Goal: Check status: Check status

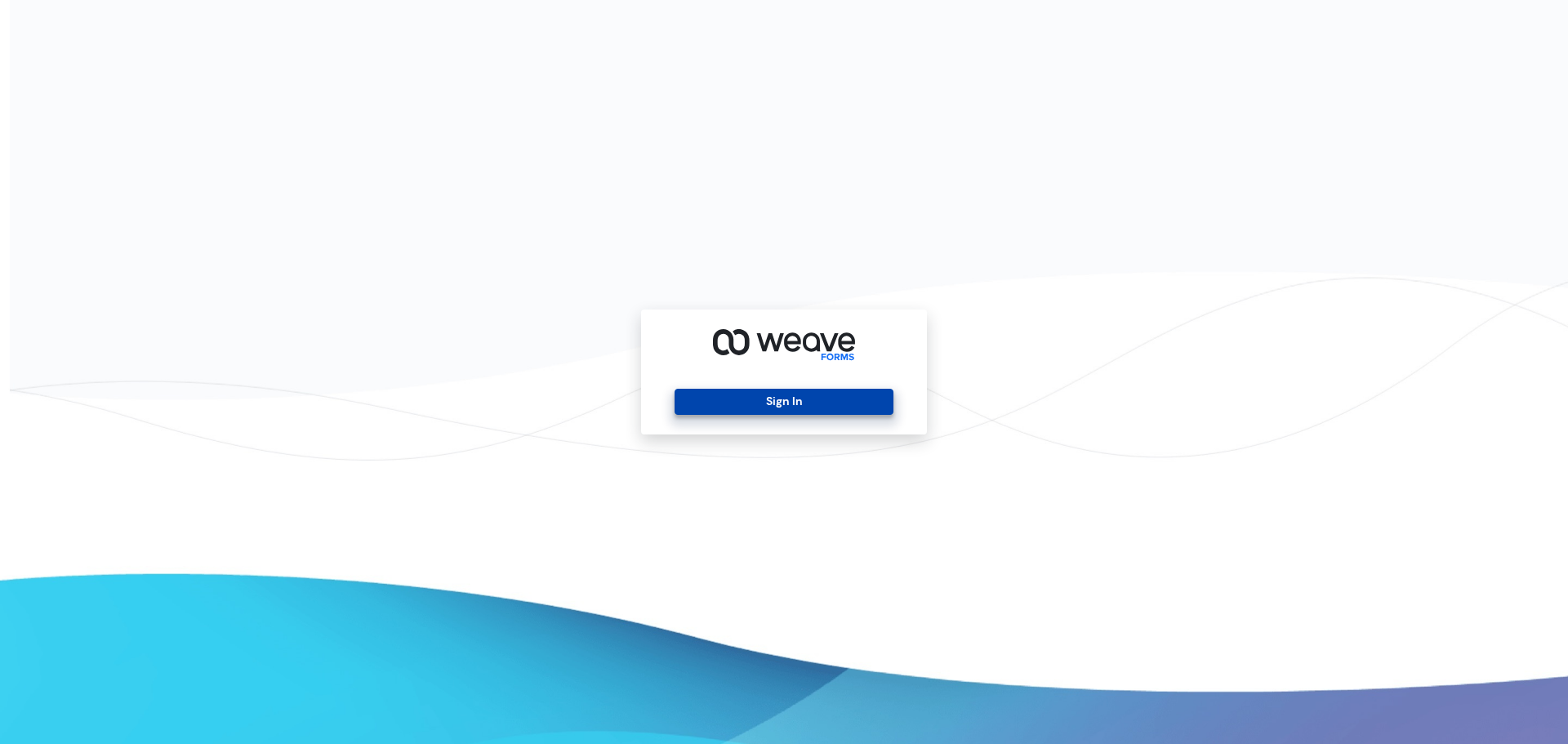
click at [770, 404] on button "Sign In" at bounding box center [784, 401] width 218 height 26
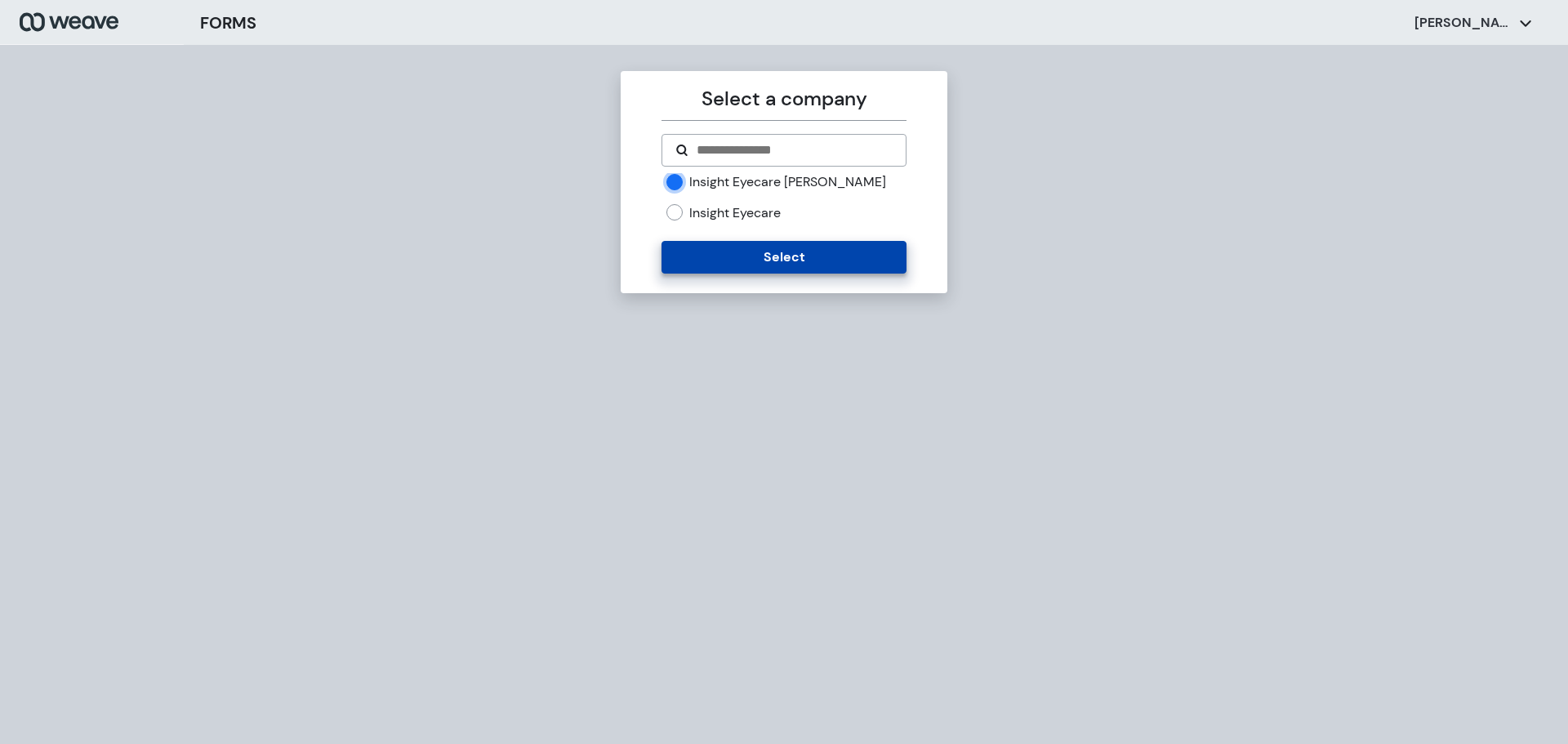
click at [790, 252] on button "Select" at bounding box center [784, 257] width 244 height 32
